Goal: Task Accomplishment & Management: Manage account settings

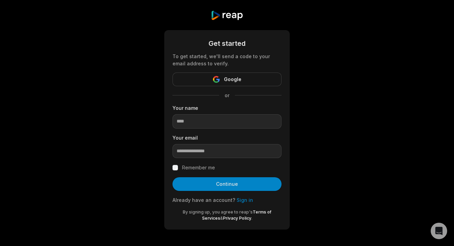
scroll to position [6, 0]
click at [243, 200] on link "Sign in" at bounding box center [245, 200] width 16 height 6
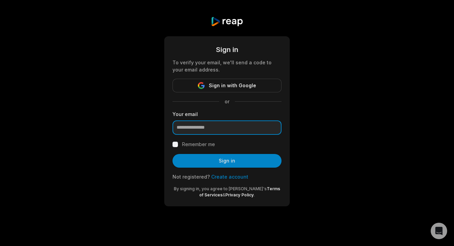
click at [237, 126] on input "email" at bounding box center [226, 128] width 109 height 14
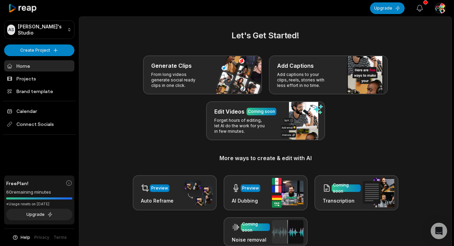
click at [422, 8] on icon "button" at bounding box center [420, 8] width 6 height 6
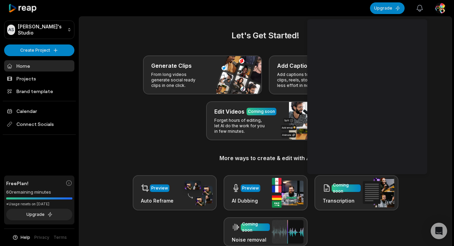
click at [422, 8] on icon "button" at bounding box center [420, 8] width 6 height 6
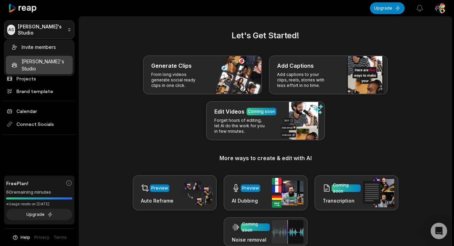
click at [49, 31] on html "AS [PERSON_NAME]'s Studio Create Project Home Projects Brand template Calendar …" at bounding box center [227, 123] width 454 height 246
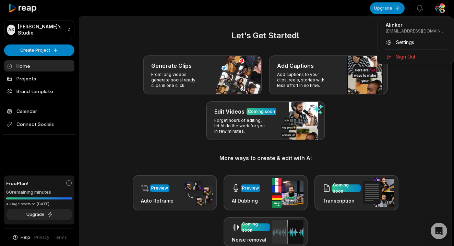
click at [441, 7] on html "AS [PERSON_NAME]'s Studio Create Project Home Projects Brand template Calendar …" at bounding box center [227, 123] width 454 height 246
click at [95, 115] on html "AS [PERSON_NAME]'s Studio Create Project Home Projects Brand template Calendar …" at bounding box center [227, 123] width 454 height 246
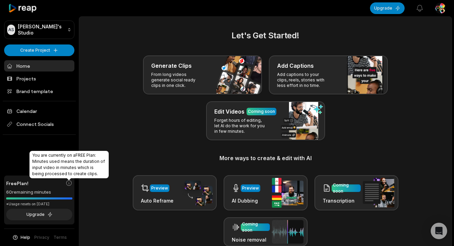
click at [69, 185] on icon at bounding box center [69, 183] width 5 height 5
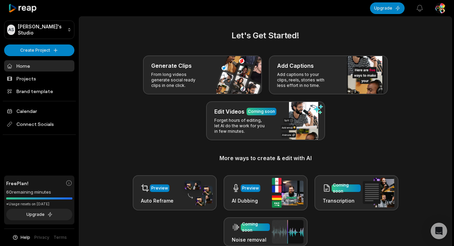
click at [437, 9] on html "AS [PERSON_NAME]'s Studio Create Project Home Projects Brand template Calendar …" at bounding box center [227, 123] width 454 height 246
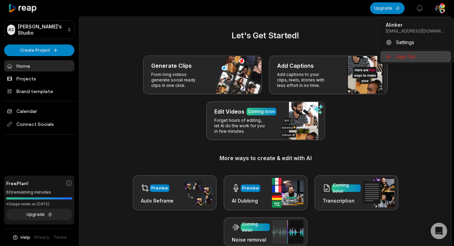
click at [404, 58] on span "Sign Out" at bounding box center [405, 56] width 19 height 7
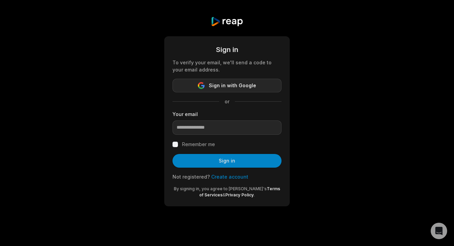
click at [244, 83] on span "Sign in with Google" at bounding box center [232, 86] width 47 height 8
